Goal: Entertainment & Leisure: Consume media (video, audio)

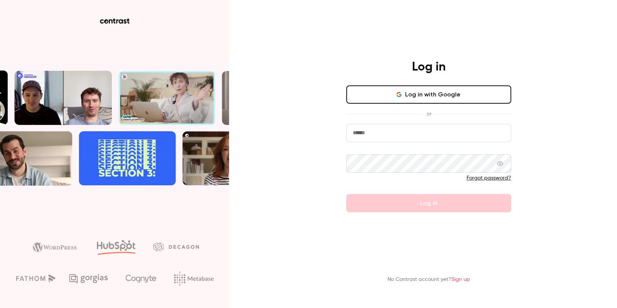
click at [406, 134] on input "email" at bounding box center [428, 133] width 165 height 18
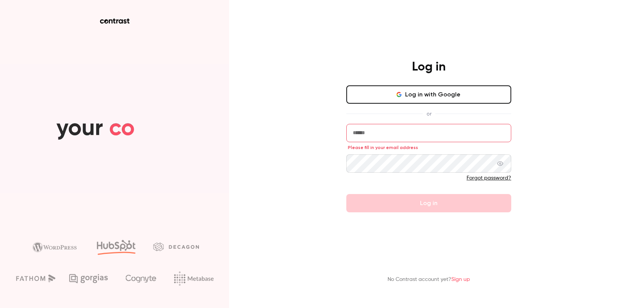
type input "**********"
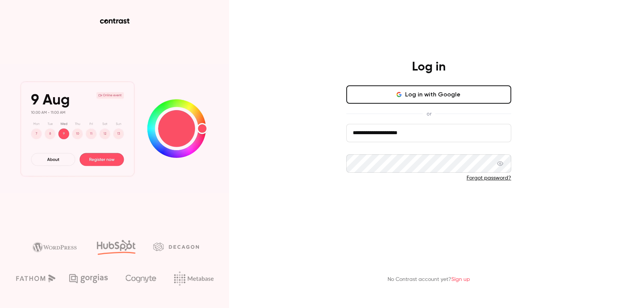
click at [417, 205] on button "Log in" at bounding box center [428, 203] width 165 height 18
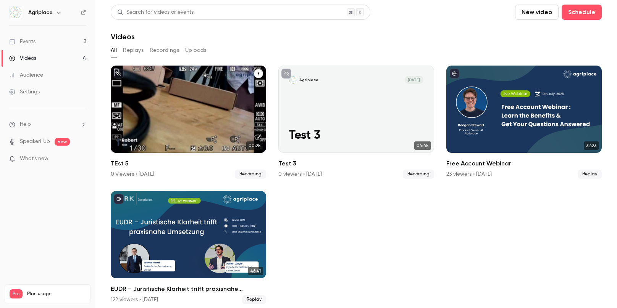
click at [224, 150] on div "Agriplace [DATE] TEst 5" at bounding box center [188, 109] width 155 height 87
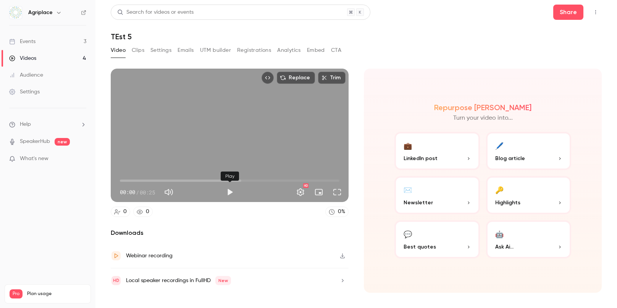
click at [228, 200] on div "Play" at bounding box center [229, 192] width 15 height 15
click at [228, 194] on button "Play" at bounding box center [229, 192] width 15 height 15
click at [204, 179] on span "00:10" at bounding box center [230, 181] width 220 height 12
click at [247, 179] on span "00:15" at bounding box center [230, 181] width 220 height 12
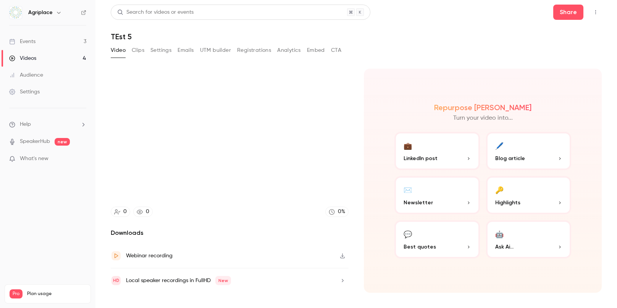
type input "****"
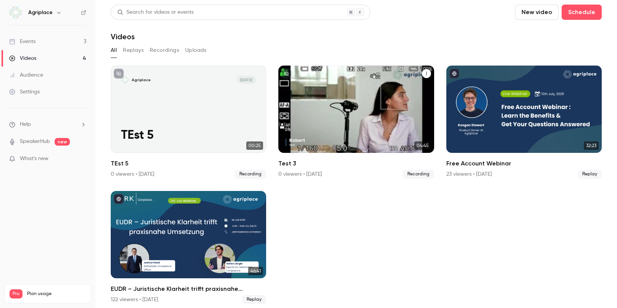
click at [310, 103] on div "Agriplace [DATE] Test 3" at bounding box center [355, 109] width 155 height 87
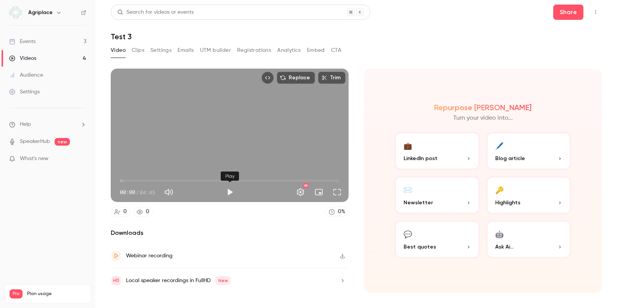
click at [222, 196] on div "Play" at bounding box center [229, 192] width 15 height 15
click at [229, 195] on button "Play" at bounding box center [229, 192] width 15 height 15
click at [339, 194] on button "Full screen" at bounding box center [336, 192] width 15 height 15
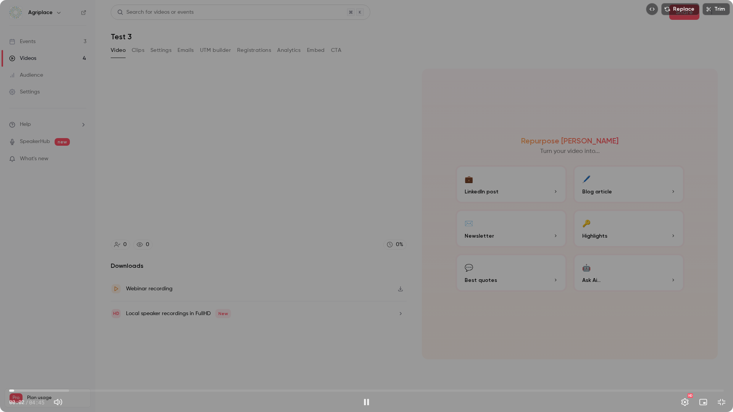
click at [34, 308] on span "00:02" at bounding box center [366, 391] width 715 height 12
click at [51, 308] on span "00:11" at bounding box center [366, 391] width 715 height 12
click at [81, 308] on span "00:22" at bounding box center [366, 391] width 715 height 12
click at [115, 308] on span "00:29" at bounding box center [366, 391] width 715 height 12
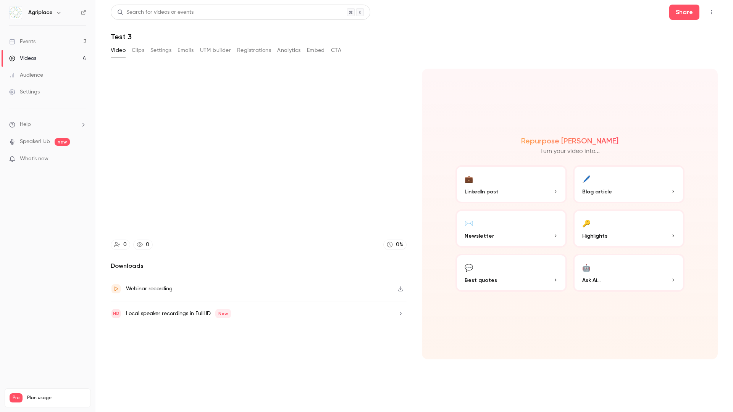
click at [152, 308] on video at bounding box center [366, 206] width 733 height 412
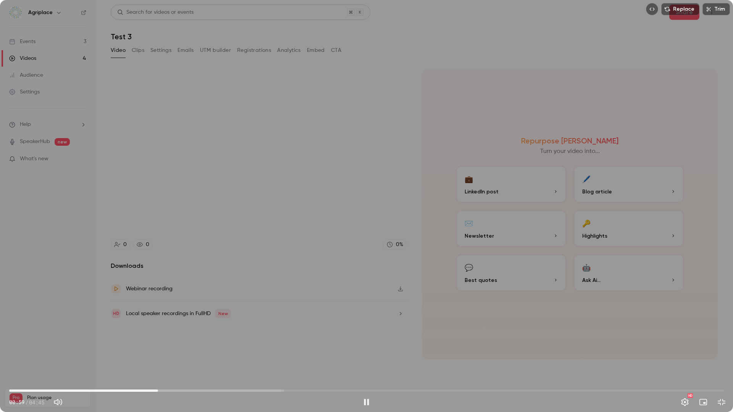
click at [158, 308] on span "00:59" at bounding box center [366, 391] width 715 height 12
click at [148, 308] on span "01:08" at bounding box center [366, 391] width 715 height 12
click at [135, 308] on span "00:56" at bounding box center [366, 391] width 715 height 12
click at [188, 308] on span "01:05" at bounding box center [366, 391] width 715 height 12
click at [210, 308] on span "01:12" at bounding box center [366, 391] width 715 height 12
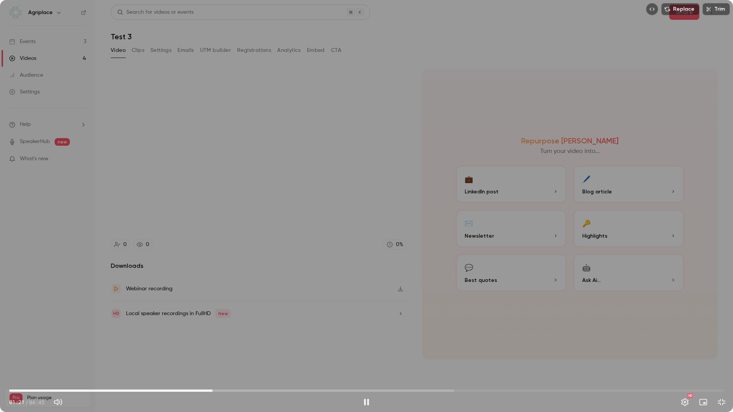
click at [230, 308] on span "01:21" at bounding box center [366, 391] width 715 height 12
click at [247, 308] on span "01:29" at bounding box center [366, 391] width 715 height 12
click at [265, 308] on span "01:35" at bounding box center [366, 391] width 715 height 12
click at [247, 308] on span "01:45" at bounding box center [366, 391] width 715 height 12
click at [372, 308] on span "02:25" at bounding box center [366, 391] width 715 height 12
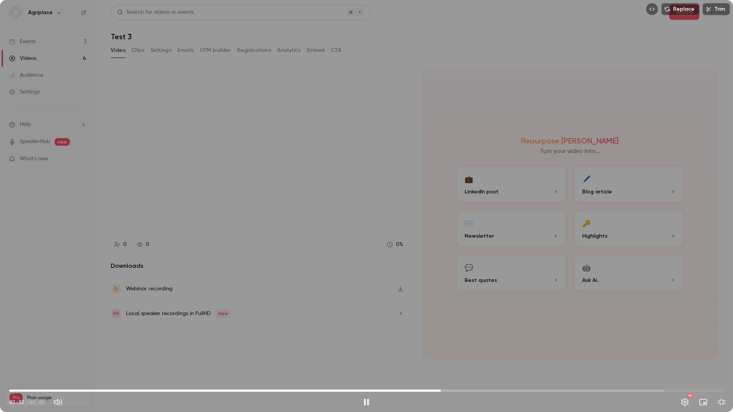
click at [441, 308] on span "02:52" at bounding box center [366, 391] width 715 height 12
click at [471, 308] on span "02:53" at bounding box center [366, 391] width 715 height 12
click at [493, 308] on span "03:05" at bounding box center [366, 391] width 715 height 12
click at [518, 308] on span "03:23" at bounding box center [366, 391] width 715 height 12
click at [550, 308] on span "03:23" at bounding box center [366, 391] width 715 height 12
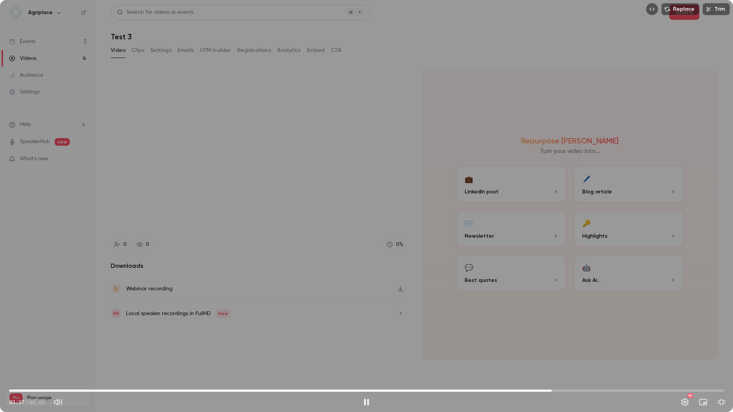
click at [581, 308] on span "03:37" at bounding box center [366, 391] width 715 height 12
click at [610, 308] on span "03:49" at bounding box center [366, 391] width 715 height 12
click at [617, 308] on span "04:10" at bounding box center [366, 391] width 715 height 12
click at [617, 308] on span "04:11" at bounding box center [366, 391] width 715 height 12
click at [617, 308] on span "04:22" at bounding box center [366, 391] width 715 height 12
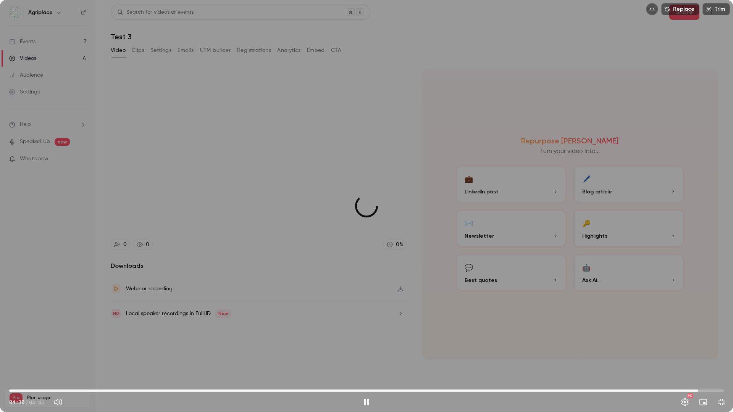
click at [617, 308] on span "04:35" at bounding box center [366, 391] width 715 height 12
click at [617, 308] on span "04:40" at bounding box center [366, 391] width 715 height 12
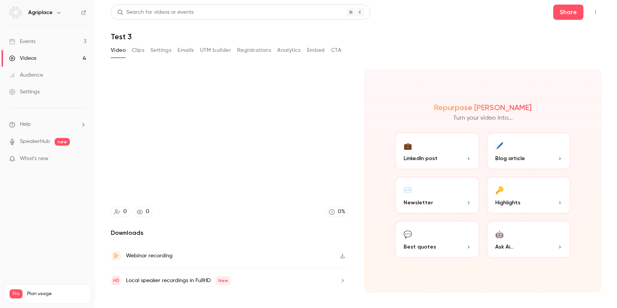
type input "*****"
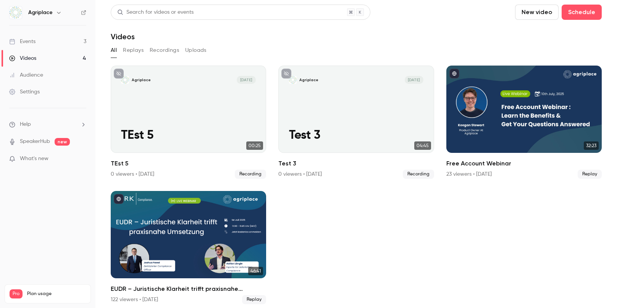
click at [131, 50] on button "Replays" at bounding box center [133, 50] width 21 height 12
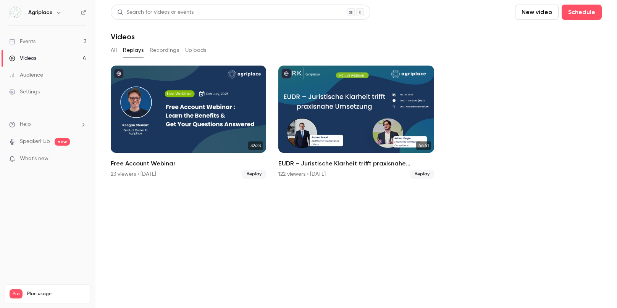
click at [116, 51] on button "All" at bounding box center [114, 50] width 6 height 12
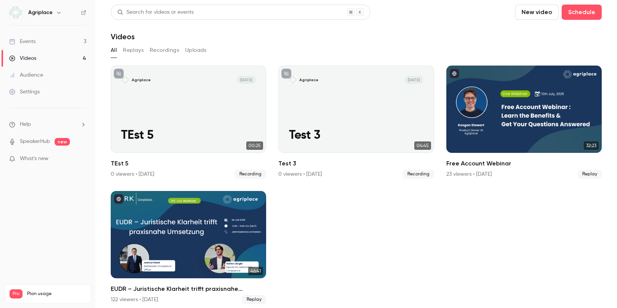
click at [60, 45] on link "Events 3" at bounding box center [47, 41] width 95 height 17
